Goal: Navigation & Orientation: Find specific page/section

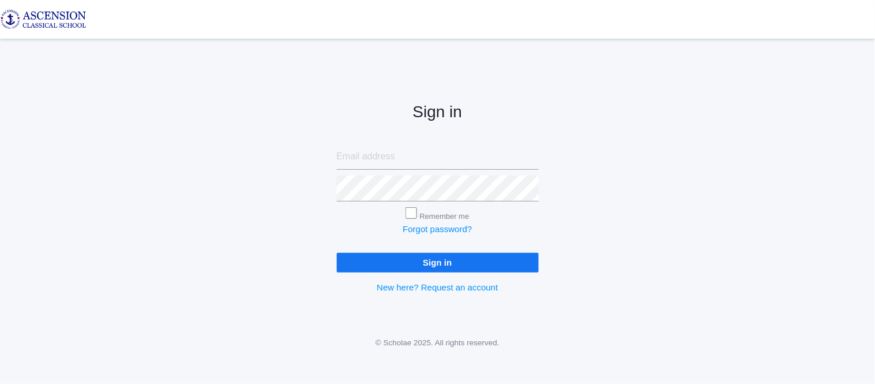
type input "[EMAIL_ADDRESS][DOMAIN_NAME]"
click at [356, 257] on input "Sign in" at bounding box center [438, 262] width 202 height 19
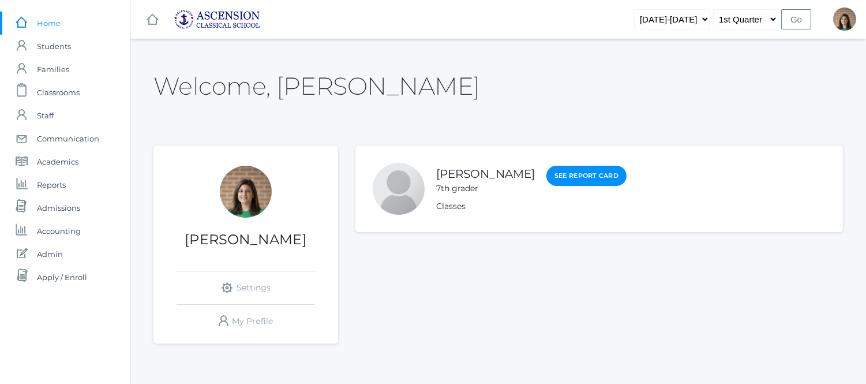
click at [47, 22] on span "Home" at bounding box center [49, 23] width 24 height 23
click at [48, 22] on span "Home" at bounding box center [49, 23] width 24 height 23
